Goal: Transaction & Acquisition: Purchase product/service

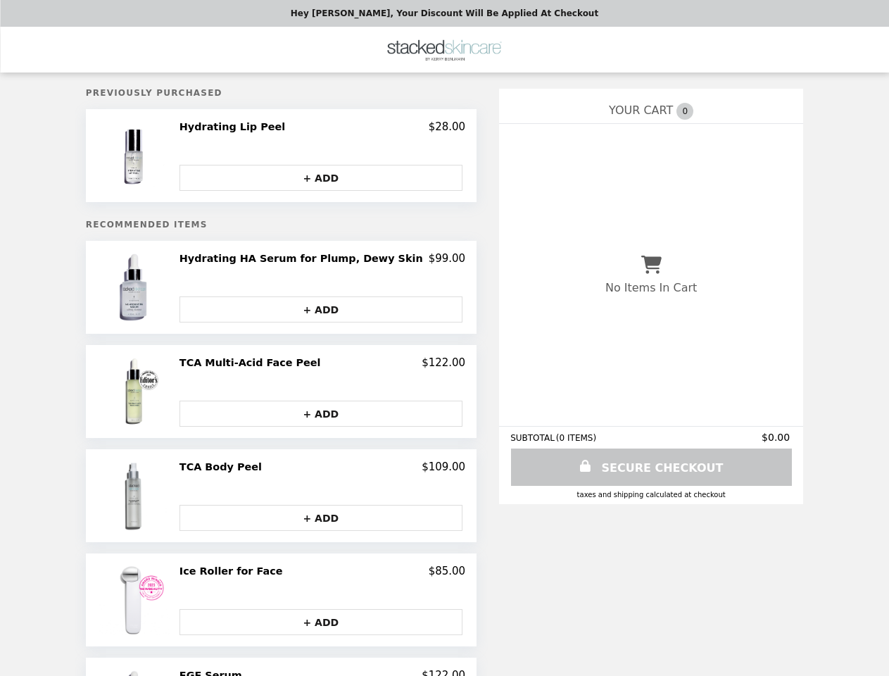
click at [163, 157] on img at bounding box center [136, 155] width 74 height 70
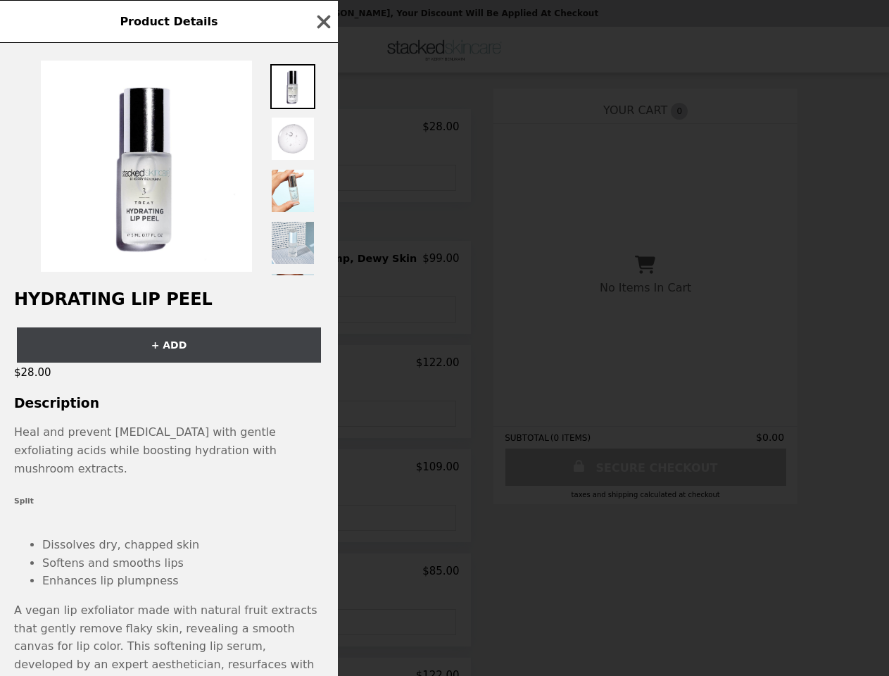
click at [322, 129] on div "Product Details Hydrating Lip Peel + ADD $28.00 Description Heal and prevent [M…" at bounding box center [444, 338] width 889 height 676
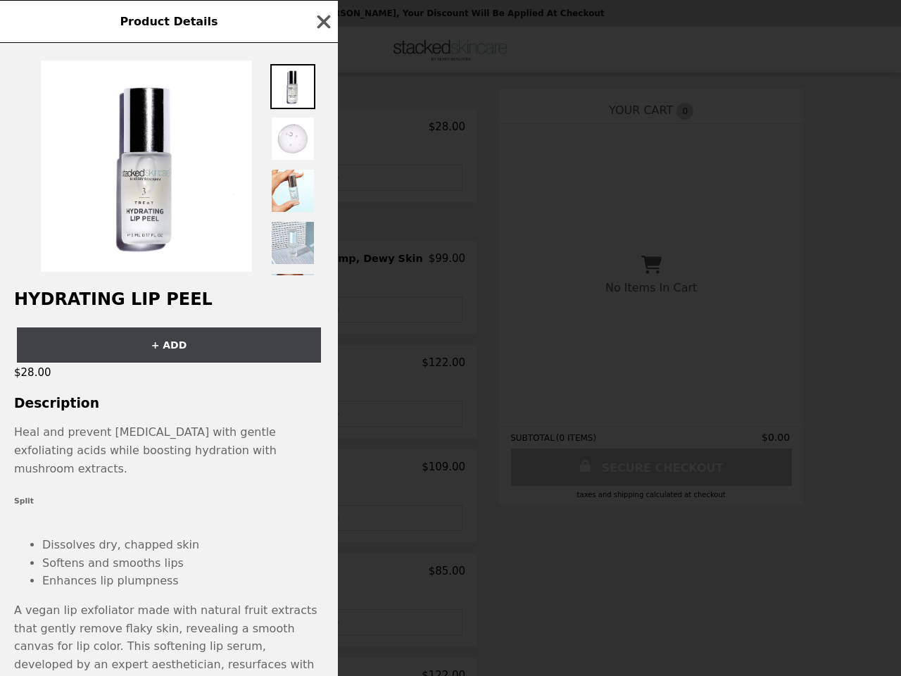
click at [322, 179] on div at bounding box center [169, 159] width 338 height 232
click at [163, 290] on div "Product Details Hydrating Lip Peel + ADD $28.00 Description Heal and prevent [M…" at bounding box center [450, 338] width 901 height 676
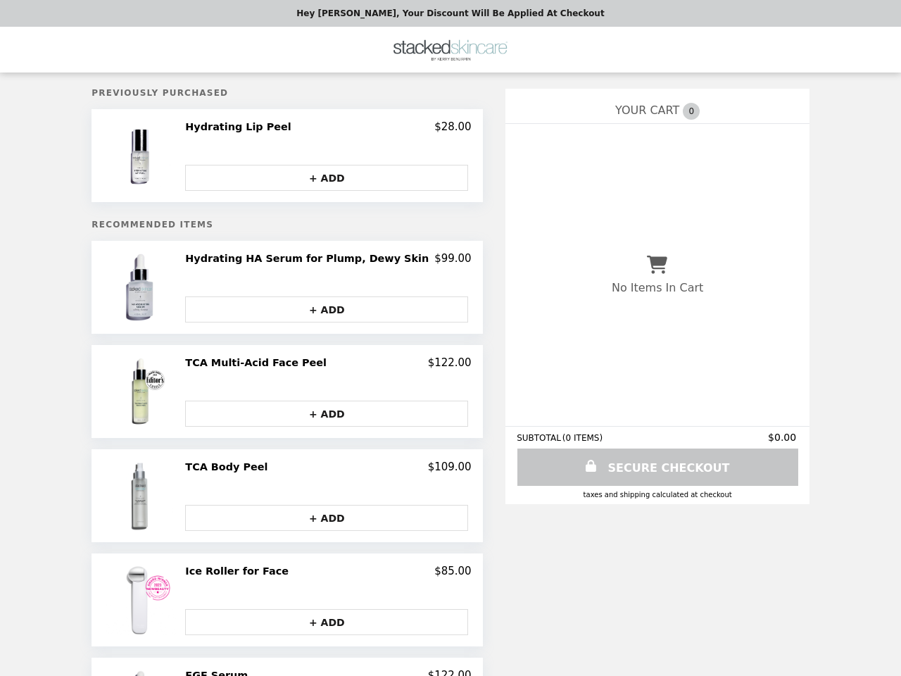
click at [322, 262] on h2 "Hydrating HA Serum for Plump, Dewy Skin" at bounding box center [309, 258] width 249 height 13
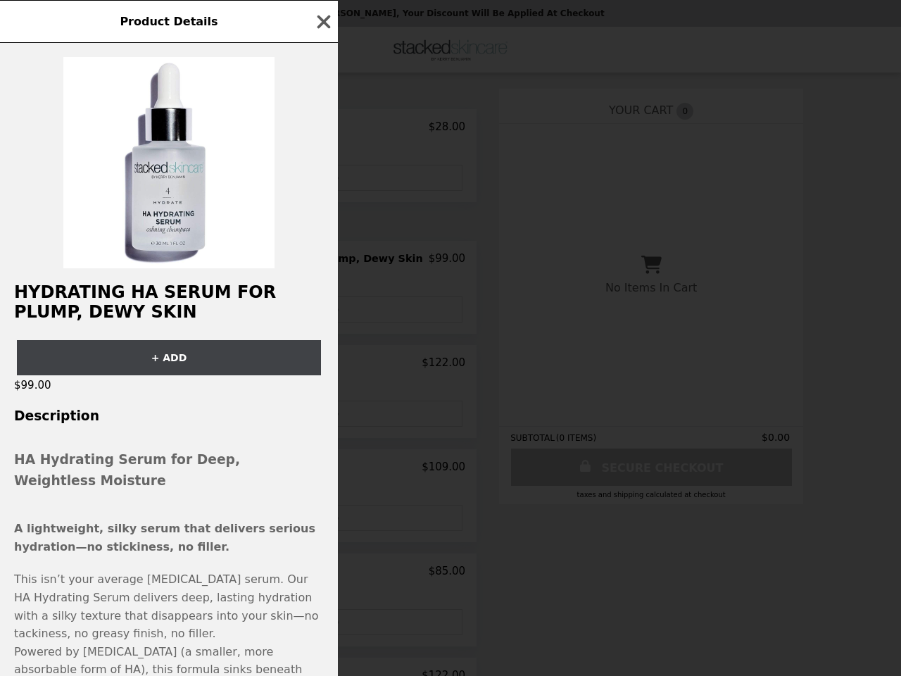
click at [322, 312] on div "Product Details Hydrating HA Serum for Plump, Dewy Skin + ADD $99.00 Descriptio…" at bounding box center [450, 338] width 901 height 676
click at [163, 394] on div "$99.00" at bounding box center [169, 385] width 338 height 20
click at [322, 366] on div "Product Details Hydrating HA Serum for Plump, Dewy Skin + ADD $99.00 Descriptio…" at bounding box center [450, 338] width 901 height 676
click at [322, 416] on div "Product Details Hydrating HA Serum for Plump, Dewy Skin + ADD $99.00 Descriptio…" at bounding box center [450, 338] width 901 height 676
click at [163, 491] on h3 "HA Hydrating Serum for Deep, Weightless Moisture" at bounding box center [169, 470] width 310 height 42
